Goal: Task Accomplishment & Management: Manage account settings

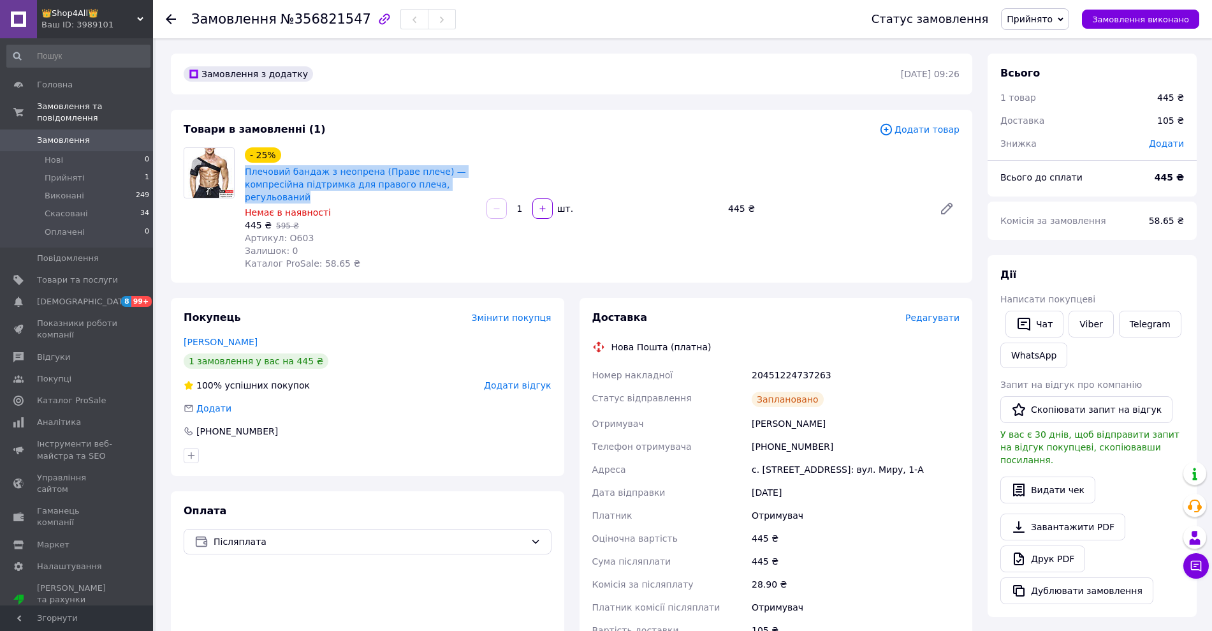
drag, startPoint x: 244, startPoint y: 165, endPoint x: 328, endPoint y: 198, distance: 91.3
click at [328, 198] on div "Плечовий бандаж з неопрена (Праве плече) — компресійна підтримка для правого пл…" at bounding box center [361, 184] width 234 height 41
copy link "Плечовий бандаж з неопрена (Праве плече) — компресійна підтримка для правого пл…"
click at [485, 431] on div "[PHONE_NUMBER]" at bounding box center [368, 431] width 368 height 13
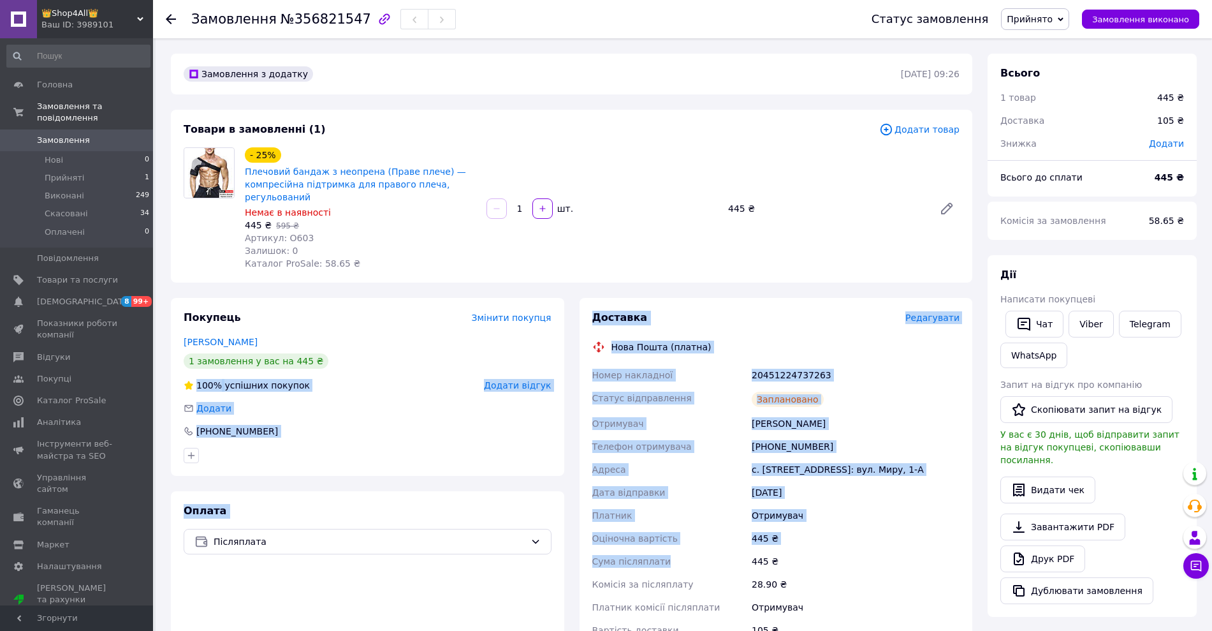
click at [867, 630] on html "👑Shop4All👑 Ваш ID: 3989101 Сайт 👑Shop4All👑 Кабінет покупця Перевірити стан сист…" at bounding box center [606, 478] width 1212 height 957
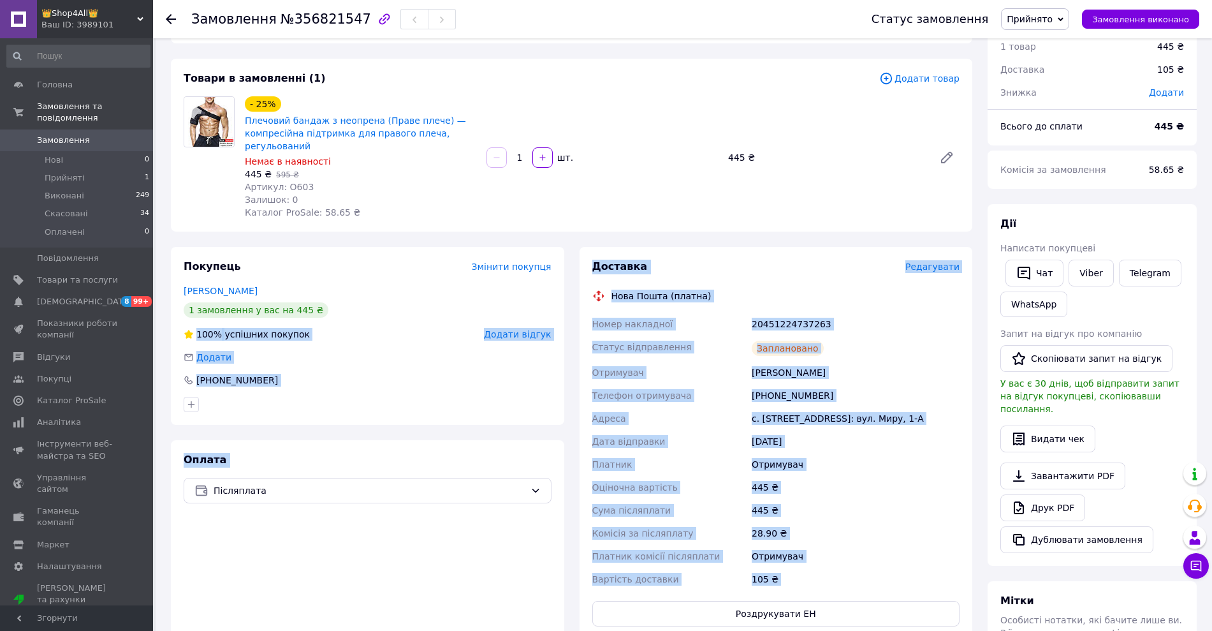
click at [519, 587] on div "Оплата Післяплата" at bounding box center [368, 539] width 394 height 199
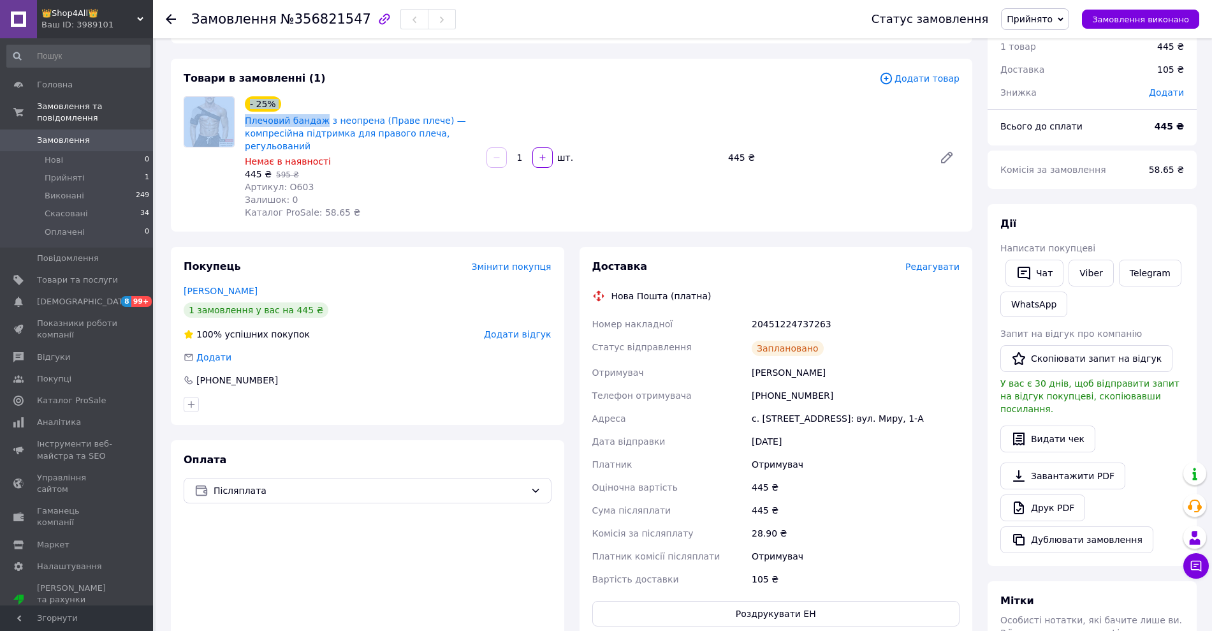
drag, startPoint x: 239, startPoint y: 115, endPoint x: 318, endPoint y: 112, distance: 78.5
click at [318, 112] on div "- 25% Плечовий бандаж з неопрена (Праве плече) — компресійна підтримка для прав…" at bounding box center [572, 157] width 786 height 122
click at [422, 180] on div "Артикул: O603" at bounding box center [361, 186] width 232 height 13
drag, startPoint x: 430, startPoint y: 110, endPoint x: 246, endPoint y: 122, distance: 184.7
click at [246, 122] on div "- 25% Плечовий бандаж з неопрена (Праве плече) — компресійна підтримка для прав…" at bounding box center [361, 124] width 234 height 59
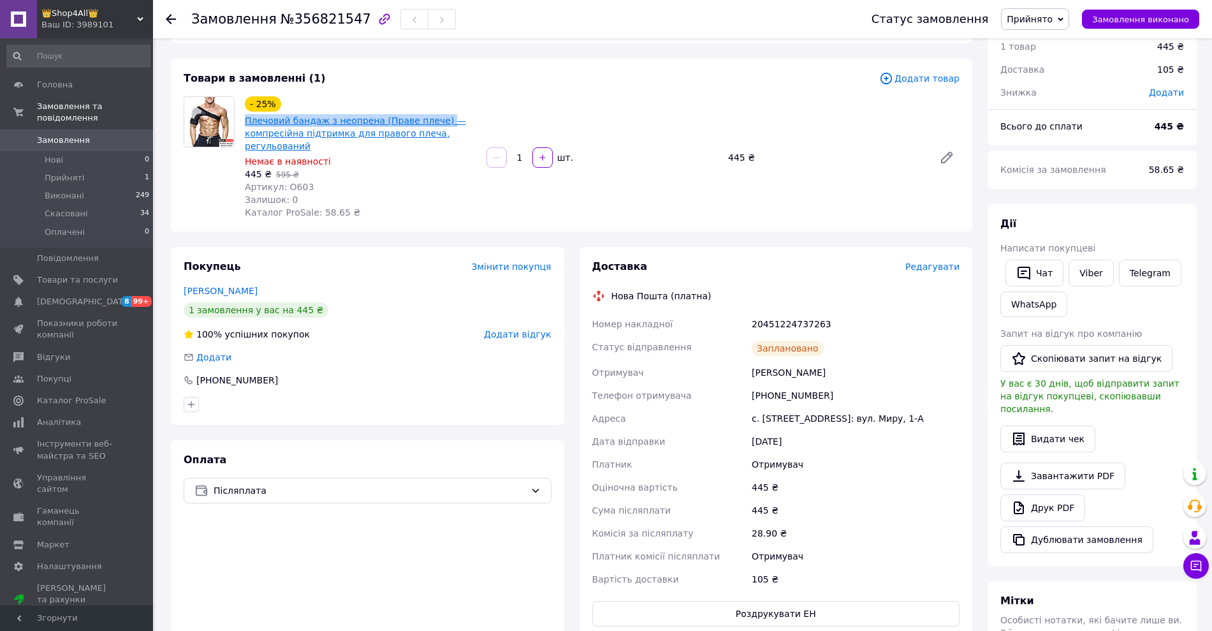
copy link "Плечовий бандаж з неопрена (Праве плече)"
